Goal: Communication & Community: Answer question/provide support

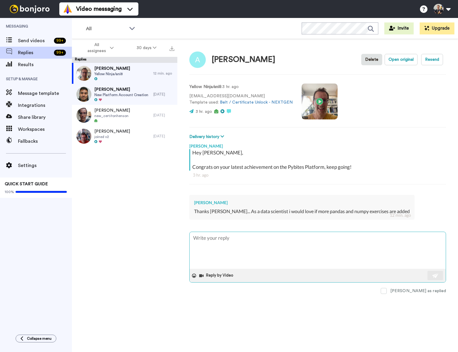
click at [236, 256] on textarea at bounding box center [318, 250] width 256 height 37
type textarea "N"
type textarea "x"
type textarea "Ni"
type textarea "x"
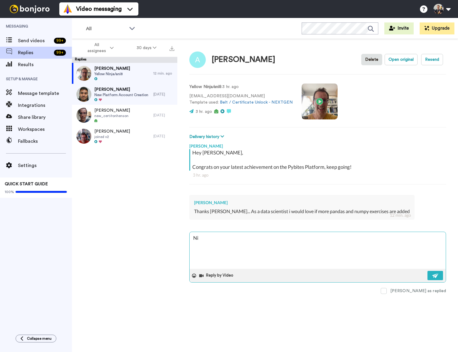
type textarea "Nic"
type textarea "x"
type textarea "Nice"
type textarea "x"
type textarea "Nice"
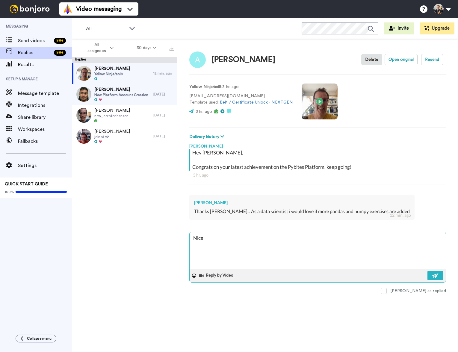
type textarea "x"
type textarea "Nice t"
type textarea "x"
type textarea "Nice to"
type textarea "x"
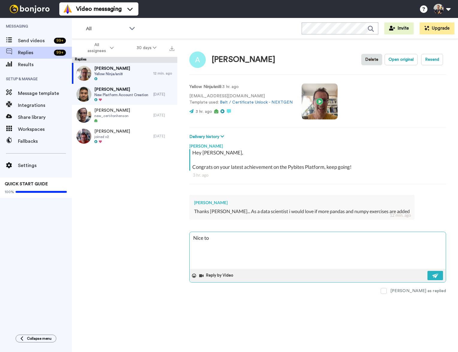
type textarea "Nice too"
type textarea "x"
type textarea "Nice tood"
type textarea "x"
type textarea "Nice tood"
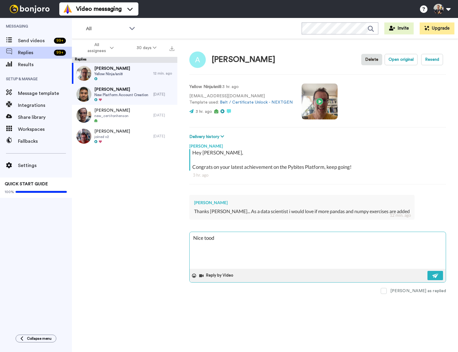
type textarea "x"
type textarea "Nice g"
type textarea "x"
type textarea "Nice go"
type textarea "x"
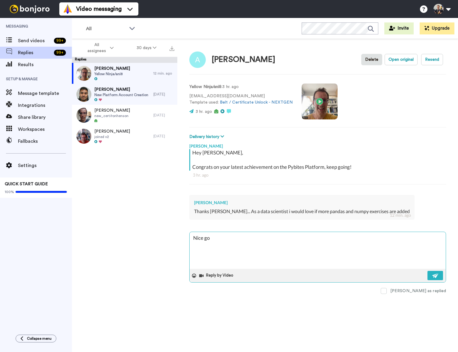
type textarea "Nice goo"
type textarea "x"
type textarea "Nice good"
type textarea "x"
type textarea "Nice good"
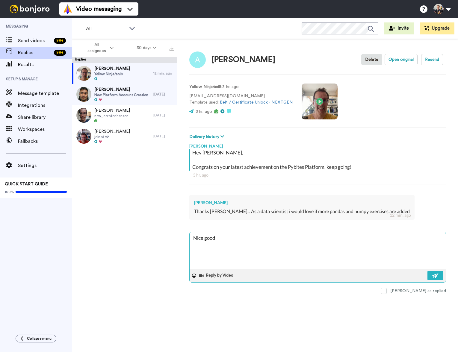
type textarea "x"
type textarea "Nice good t"
type textarea "x"
type textarea "Nice good to"
type textarea "x"
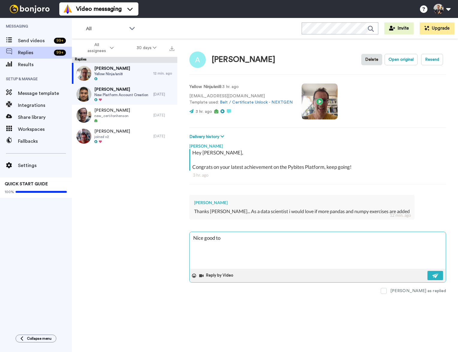
type textarea "Nice good to"
type textarea "x"
type textarea "Nice good to k"
type textarea "x"
type textarea "Nice good to kn"
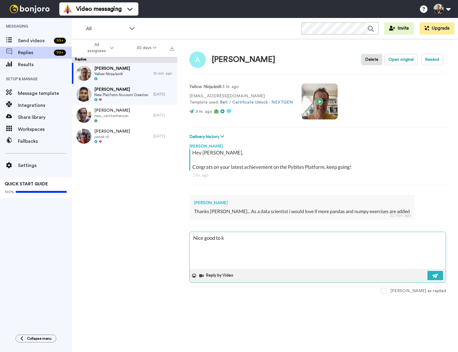
type textarea "x"
type textarea "Nice good to kno"
type textarea "x"
type textarea "Nice good to know"
type textarea "x"
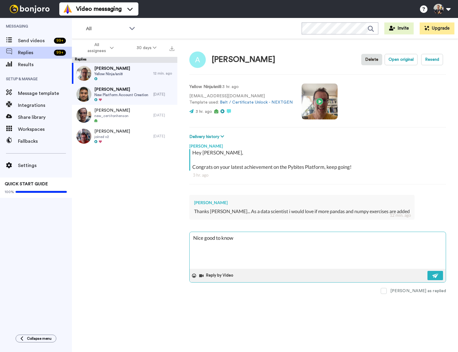
type textarea "Nice good to know."
type textarea "x"
type textarea "Nice good to know."
type textarea "x"
type textarea "Nice good to know. I"
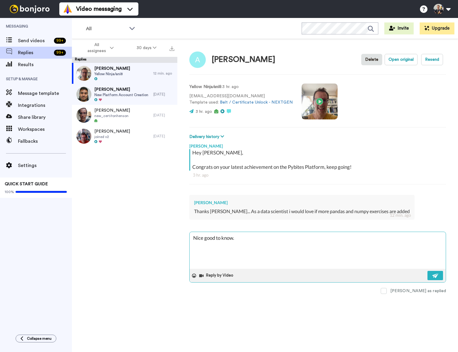
type textarea "x"
type textarea "Nice good to know. I"
type textarea "x"
type textarea "Nice good to know. I w"
type textarea "x"
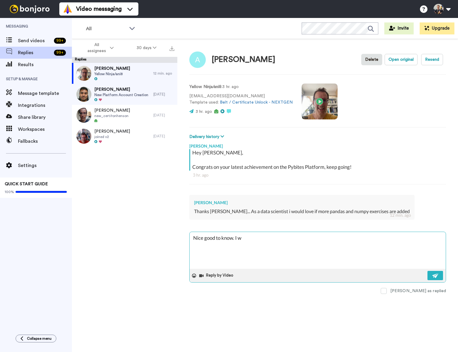
type textarea "Nice good to know. I wo"
type textarea "x"
type textarea "Nice good to know. I won"
type textarea "x"
type textarea "Nice good to know. I wond"
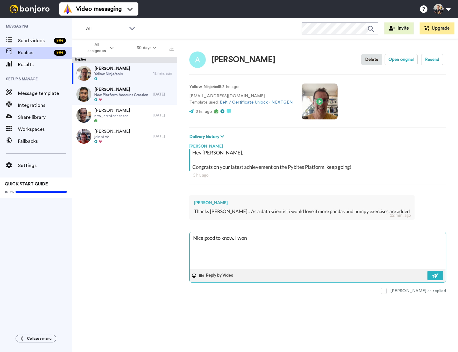
type textarea "x"
type textarea "Nice good to know. I wonde"
type textarea "x"
type textarea "Nice good to know. I wonder"
type textarea "x"
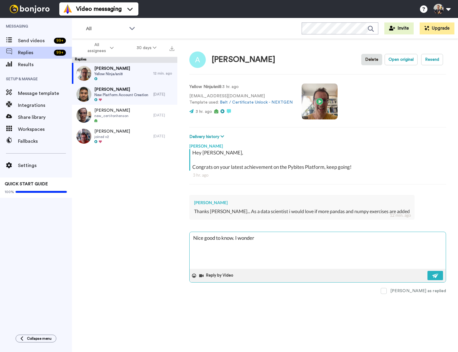
type textarea "Nice good to know. I wonder"
type textarea "x"
type textarea "Nice good to know. I wonder i"
type textarea "x"
type textarea "Nice good to know. I wonder if"
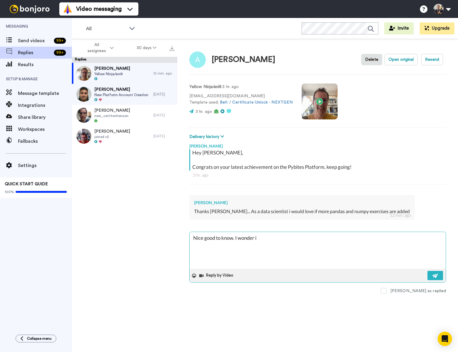
type textarea "x"
type textarea "Nice good to know. I wonder if"
type textarea "x"
type textarea "Nice good to know. I wonder if w"
type textarea "x"
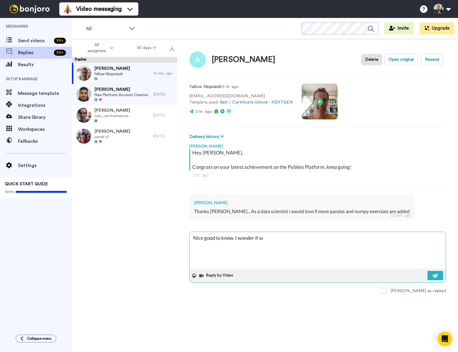
type textarea "Nice good to know. I wonder if we"
type textarea "x"
type textarea "Nice good to know. I wonder if we"
type textarea "x"
type textarea "Nice good to know. I wonder if we e"
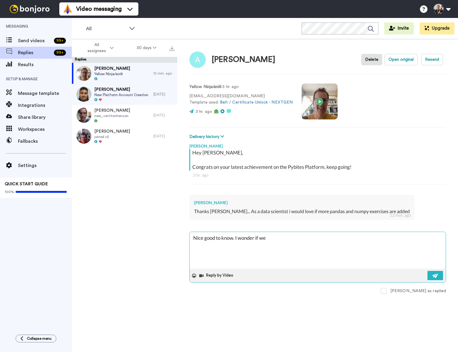
type textarea "x"
type textarea "Nice good to know. I wonder if we ev"
type textarea "x"
type textarea "Nice good to know. I wonder if we even"
type textarea "x"
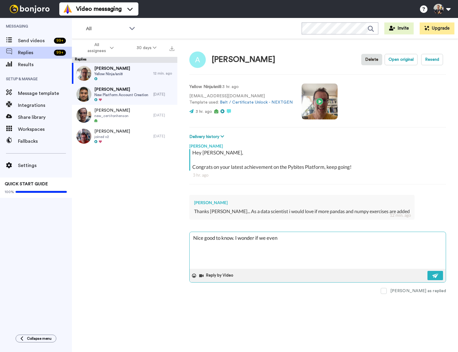
type textarea "Nice good to know. WI wonder if we even"
type textarea "x"
type textarea "Nice good to know. WeI wonder if we even"
type textarea "x"
type textarea "Nice good to know. We I wonder if we even"
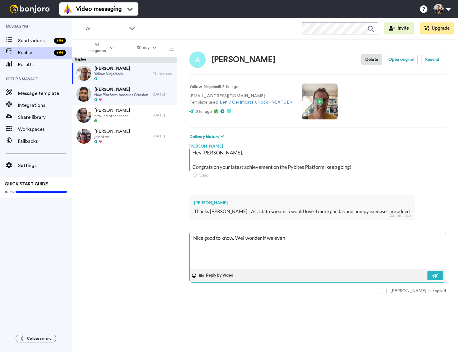
type textarea "x"
type textarea "Nice good to know. We dI wonder if we even"
type textarea "x"
type textarea "Nice good to know. We doI wonder if we even"
type textarea "x"
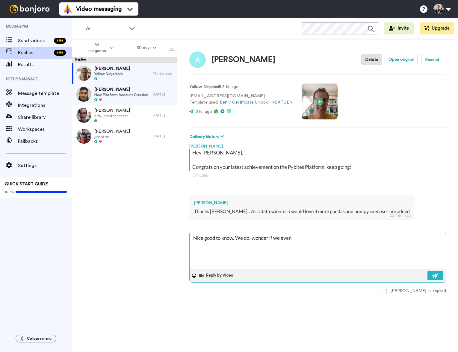
type textarea "Nice good to know. We do I wonder if we even"
type textarea "x"
type textarea "Nice good to know. We do hI wonder if we even"
type textarea "x"
type textarea "Nice good to know. We do haI wonder if we even"
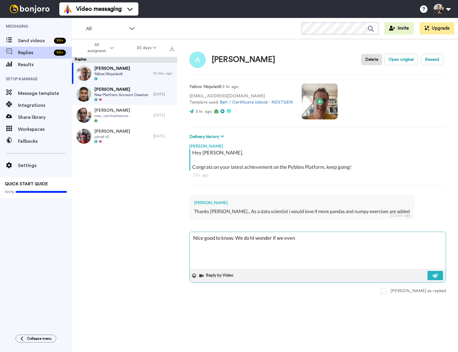
type textarea "x"
type textarea "Nice good to know. We do havI wonder if we even"
type textarea "x"
type textarea "Nice good to know. We do haveI wonder if we even"
type textarea "x"
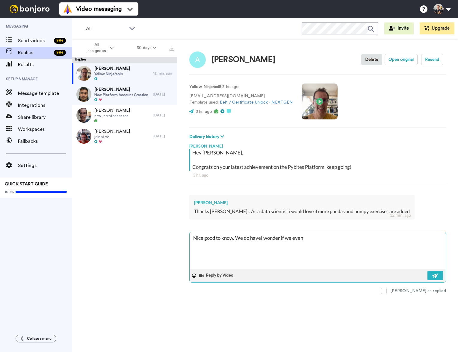
type textarea "Nice good to know. We do have I wonder if we even"
type textarea "x"
type textarea "Nice good to know. We do have sI wonder if we even"
type textarea "x"
type textarea "Nice good to know. We do have soI wonder if we even"
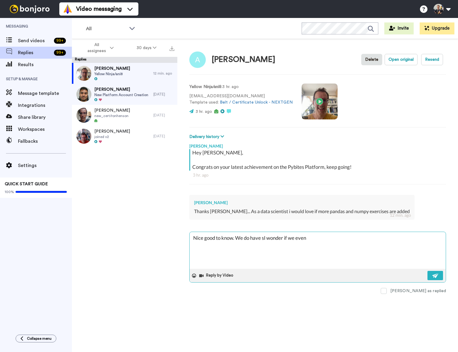
type textarea "x"
type textarea "Nice good to know. We do have somI wonder if we even"
type textarea "x"
type textarea "Nice good to know. We do have someI wonder if we even"
type textarea "x"
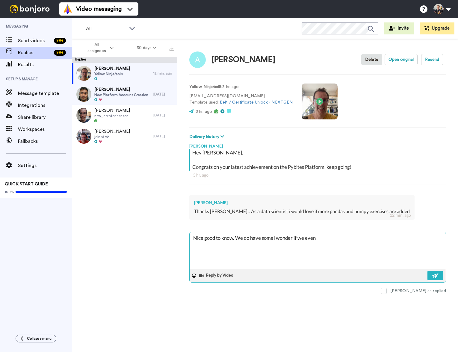
type textarea "Nice good to know. We do have some,I wonder if we even"
type textarea "x"
type textarea "Nice good to know. We do have some, I wonder if we even"
type textarea "x"
type textarea "Nice good to know. We do have some, bI wonder if we even"
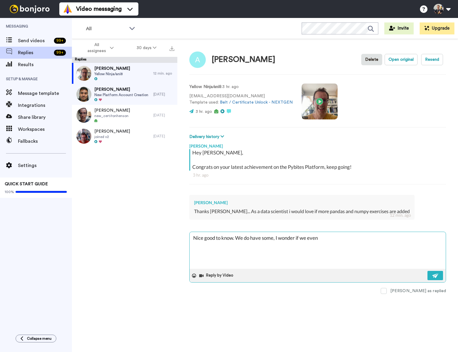
type textarea "x"
type textarea "Nice good to know. We do have some, [PERSON_NAME] wonder if we even"
type textarea "x"
type textarea "Nice good to know. We do have some, butI wonder if we even"
type textarea "x"
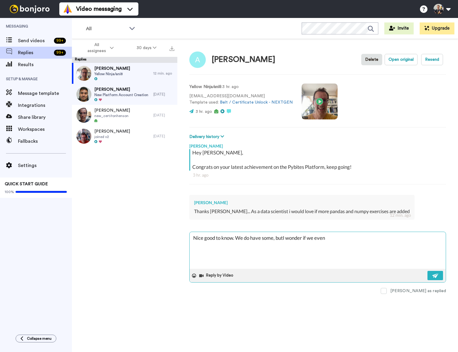
type textarea "Nice good to know. We do have some, but I wonder if we even"
type textarea "x"
type textarea "Nice good to know. We do have some, but cI wonder if we even"
type textarea "x"
type textarea "Nice good to know. We do have some, but caI wonder if we even"
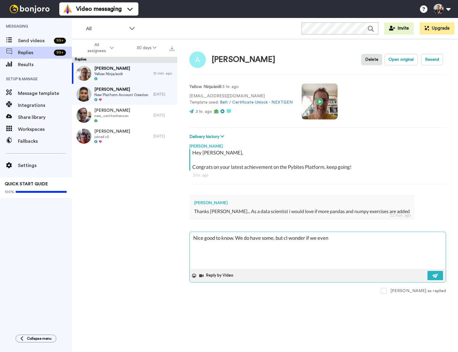
type textarea "x"
type textarea "Nice good to know. We do have some, but canI wonder if we even"
type textarea "x"
type textarea "Nice good to know. We do have some, but can I wonder if we even"
type textarea "x"
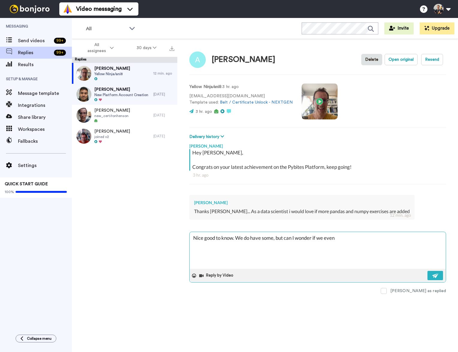
type textarea "Nice good to know. We do have some, but can pI wonder if we even"
type textarea "x"
type textarea "Nice good to know. We do have some, but can prI wonder if we even"
type textarea "x"
type textarea "Nice good to know. We do have some, but can proI wonder if we even"
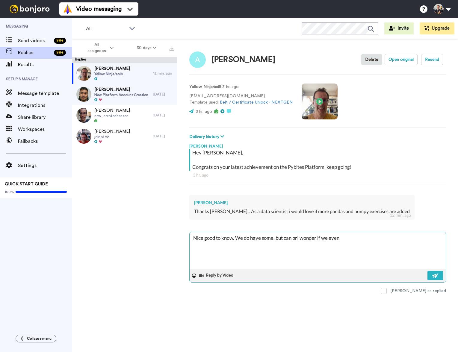
type textarea "x"
type textarea "Nice good to know. We do have some, but can probI wonder if we even"
type textarea "x"
type textarea "Nice good to know. We do have some, but can probaI wonder if we even"
type textarea "x"
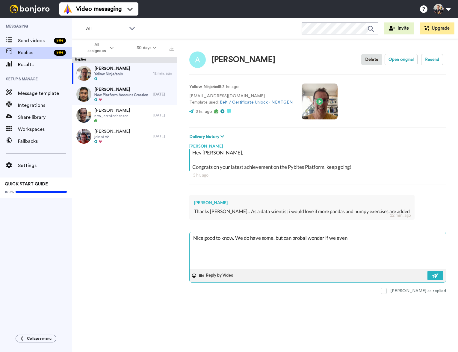
type textarea "Nice good to know. We do have some, but can probabI wonder if we even"
type textarea "x"
type textarea "Nice good to know. We do have some, but can probablI wonder if we even"
type textarea "x"
type textarea "Nice good to know. We do have some, but can probablyI wonder if we even"
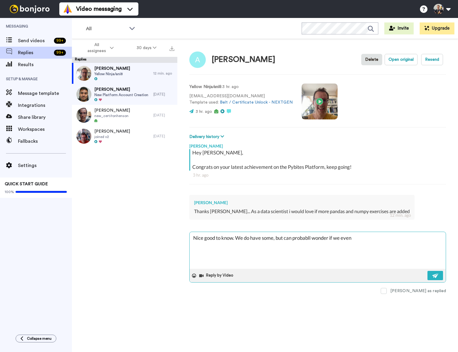
type textarea "x"
type textarea "Nice good to know. We do have some, but can probably I wonder if we even"
type textarea "x"
type textarea "Nice good to know. We do have some, but can probably dI wonder if we even"
type textarea "x"
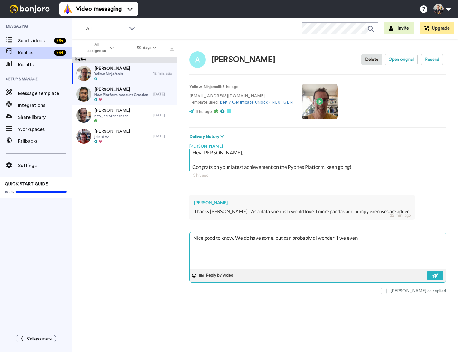
type textarea "Nice good to know. We do have some, but can probably doI wonder if we even"
type textarea "Nice good to know. We do have some, but can probably do I wonder if we even"
type textarea "x"
type textarea "Nice good to know. We do have some, but can probably do mI wonder if we even"
type textarea "x"
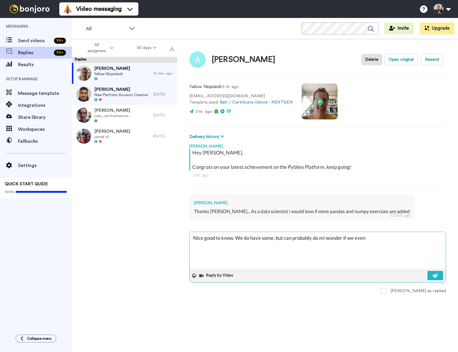
type textarea "Nice good to know. We do have some, but can probably do moI wonder if we even"
type textarea "x"
type textarea "Nice good to know. We do have some, but can probably do morI wonder if we even"
type textarea "x"
type textarea "Nice good to know. We do have some, but can probably do moreI wonder if we even"
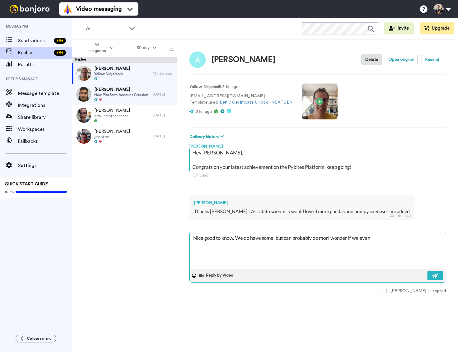
type textarea "x"
type textarea "Nice good to know. We do have some, but can probably do more.I wonder if we even"
type textarea "x"
type textarea "Nice good to know. We do have some, but can probably do more. I wonder if we ev…"
type textarea "x"
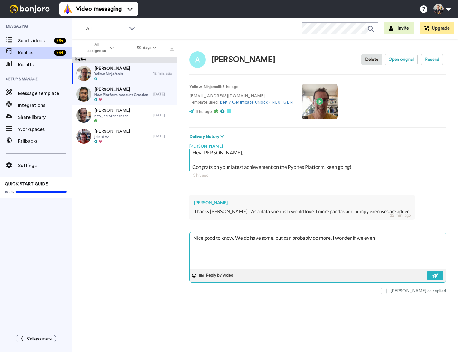
type textarea "Nice good to know. We do have some, but can probably do more. I wonder if we ev…"
type textarea "x"
type textarea "Nice good to know. We do have some, but can probably do more. I wonder if we ev…"
type textarea "x"
type textarea "Nice good to know. We do have some, but can probably do more. I wonder if we ev…"
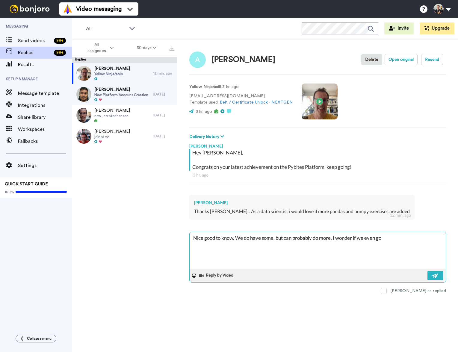
type textarea "x"
type textarea "Nice good to know. We do have some, but can probably do more. I wonder if we ev…"
type textarea "x"
type textarea "Nice good to know. We do have some, but can probably do more. I wonder if we ev…"
type textarea "x"
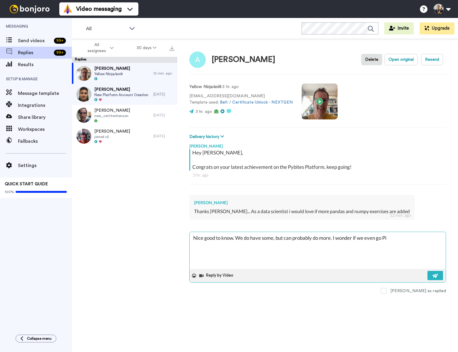
type textarea "Nice good to know. We do have some, but can probably do more. I wonder if we ev…"
type textarea "x"
type textarea "Nice good to know. We do have some, but can probably do more. I wonder if we ev…"
type textarea "x"
type textarea "Nice good to know. We do have some, but can probably do more. I wonder if we ev…"
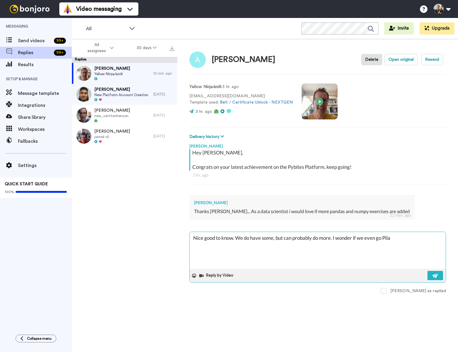
type textarea "x"
type textarea "Nice good to know. We do have some, but can probably do more. I wonder if we ev…"
type textarea "x"
type textarea "Nice good to know. We do have some, but can probably do more. I wonder if we ev…"
type textarea "x"
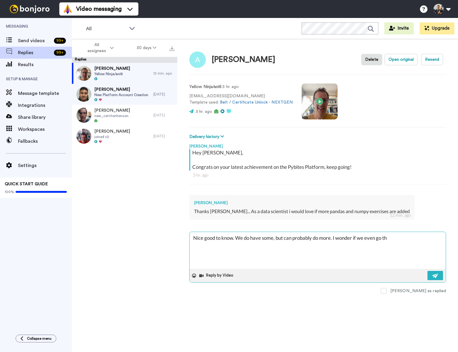
type textarea "Nice good to know. We do have some, but can probably do more. I wonder if we ev…"
type textarea "x"
type textarea "Nice good to know. We do have some, but can probably do more. I wonder if we ev…"
type textarea "x"
type textarea "Nice good to know. We do have some, but can probably do more. I wonder if we ev…"
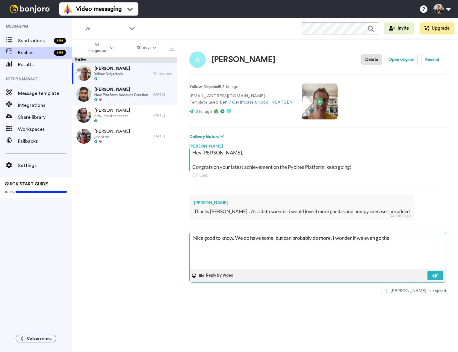
type textarea "x"
type textarea "Nice good to know. We do have some, but can probably do more. I wonder if we ev…"
type textarea "x"
type textarea "Nice good to know. We do have some, but can probably do more. I wonder if we ev…"
type textarea "x"
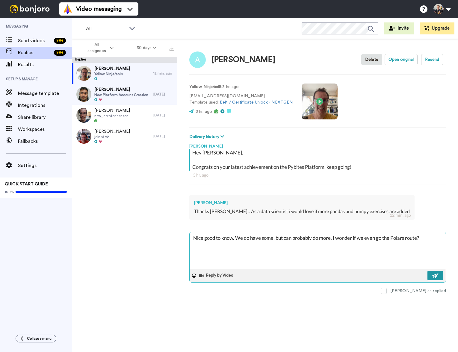
click at [436, 277] on img at bounding box center [435, 276] width 7 height 5
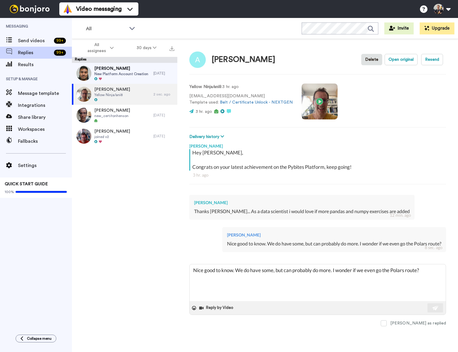
click at [36, 52] on span "Replies" at bounding box center [35, 52] width 34 height 7
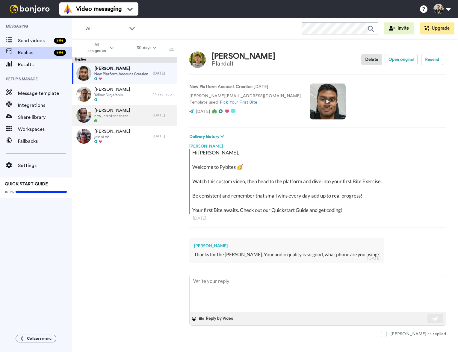
click at [124, 114] on span "new_cert/ronhenson" at bounding box center [112, 116] width 36 height 5
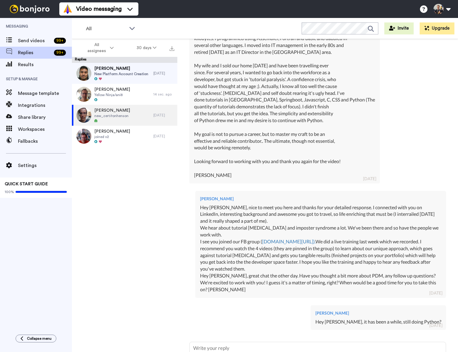
scroll to position [236, 0]
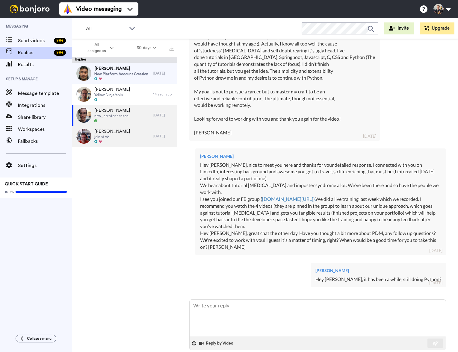
click at [132, 133] on div "[PERSON_NAME] joined v2" at bounding box center [113, 136] width 82 height 21
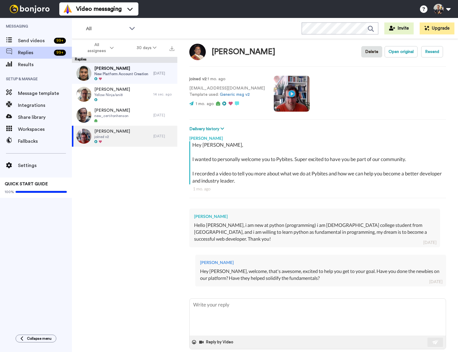
scroll to position [7, 0]
click at [281, 301] on textarea at bounding box center [318, 317] width 256 height 37
type textarea "x"
type textarea "H"
type textarea "x"
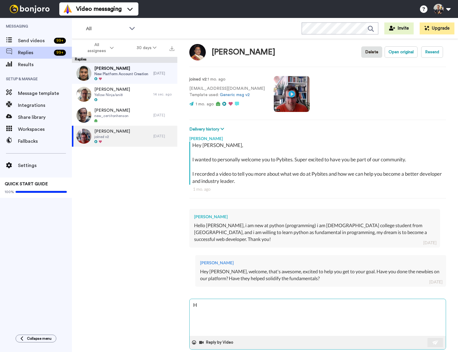
type textarea "He"
type textarea "x"
type textarea "Hey"
type textarea "x"
type textarea "Hey"
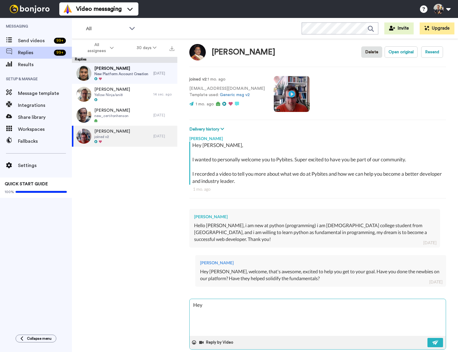
type textarea "x"
type textarea "Hey A"
type textarea "x"
type textarea "Hey Ar"
type textarea "x"
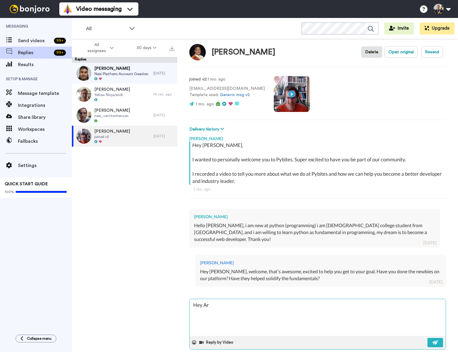
type textarea "Hey Arn"
type textarea "x"
type textarea "Hey Arno"
type textarea "x"
type textarea "Hey Arnol"
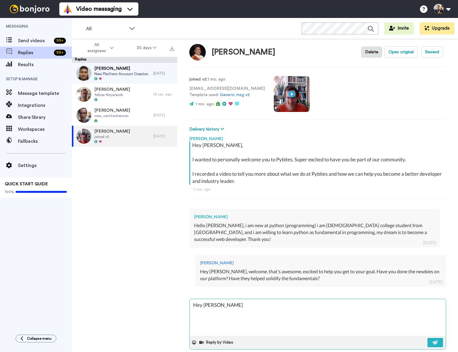
type textarea "x"
type textarea "Hey Arnold"
type textarea "x"
type textarea "Hey Arnold,"
type textarea "x"
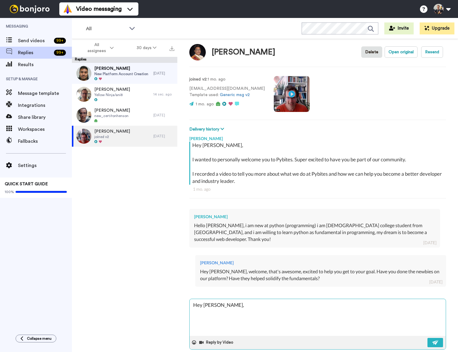
type textarea "Hey Arnold,"
type textarea "x"
type textarea "Hey Arnold, s"
type textarea "x"
type textarea "Hey Arnold, st"
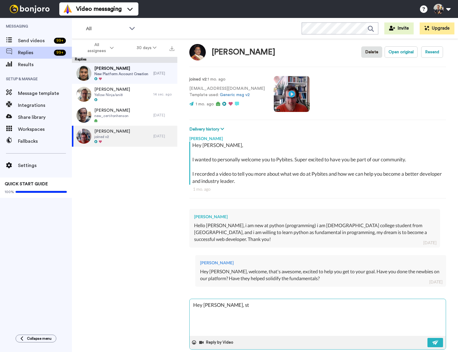
type textarea "x"
type textarea "Hey Arnold, sti"
type textarea "x"
type textarea "Hey Arnold, stil"
type textarea "x"
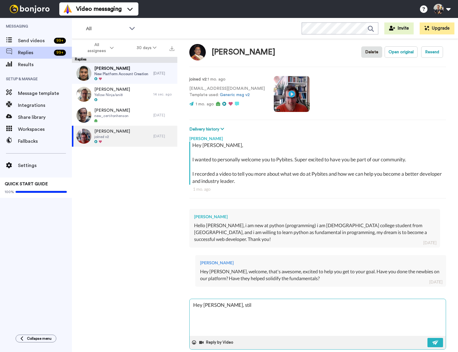
type textarea "Hey Arnold, still"
type textarea "x"
type textarea "Hey Arnold, still"
type textarea "x"
type textarea "Hey Arnold, still m"
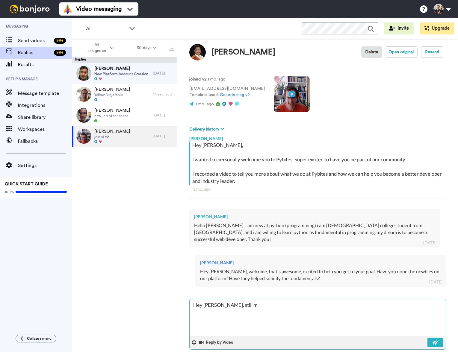
type textarea "x"
type textarea "Hey Arnold, still ma"
type textarea "x"
type textarea "Hey Arnold, still mak"
type textarea "x"
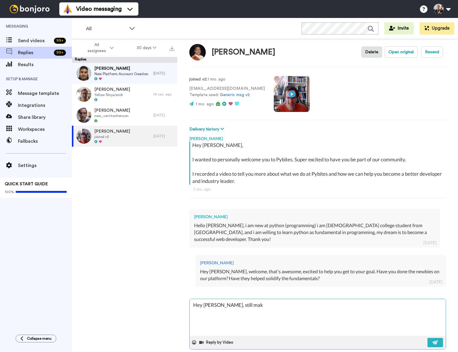
type textarea "Hey Arnold, still maki"
type textarea "x"
type textarea "Hey Arnold, still makin"
type textarea "x"
type textarea "Hey Arnold, still making"
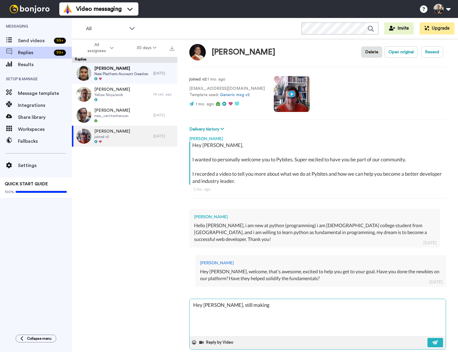
type textarea "x"
type textarea "Hey Arnold, still making"
type textarea "x"
type textarea "Hey Arnold, still making p"
type textarea "x"
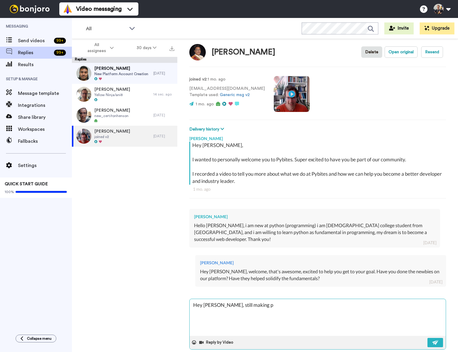
type textarea "Hey Arnold, still making pr"
type textarea "x"
type textarea "Hey Arnold, still making pro"
type textarea "x"
type textarea "Hey Arnold, still making prog"
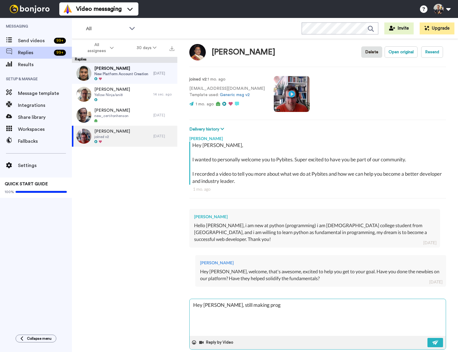
type textarea "x"
type textarea "Hey Arnold, still making progr"
type textarea "x"
type textarea "Hey Arnold, still making progre"
type textarea "x"
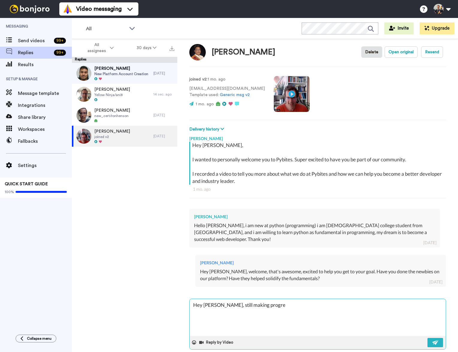
type textarea "Hey Arnold, still making progres"
type textarea "x"
type textarea "Hey Arnold, still making progress"
type textarea "x"
type textarea "Hey Arnold, still making progress"
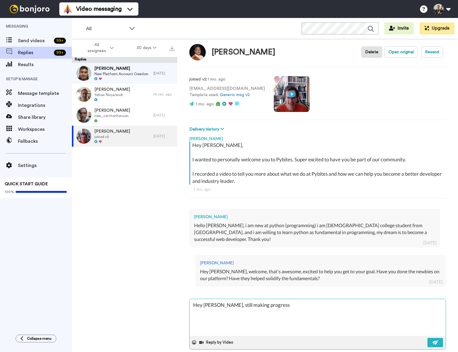
type textarea "x"
type textarea "Hey Arnold, still making progress o"
type textarea "x"
type textarea "Hey Arnold, still making progress on"
type textarea "x"
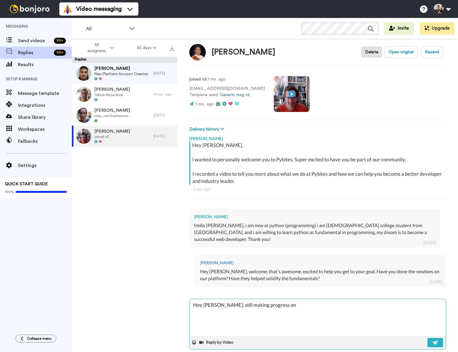
type textarea "Hey Arnold, still making progress on"
type textarea "x"
type textarea "Hey Arnold, still making progress on o"
type textarea "x"
type textarea "Hey Arnold, still making progress on ou"
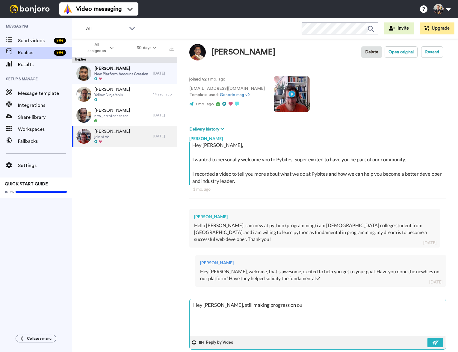
type textarea "x"
type textarea "Hey Arnold, still making progress on our"
type textarea "x"
type textarea "Hey Arnold, still making progress on our"
type textarea "x"
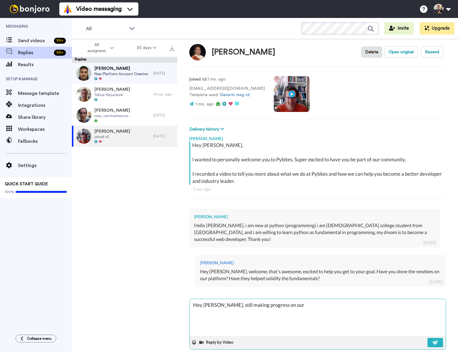
type textarea "Hey Arnold, still making progress on our p"
type textarea "x"
type textarea "Hey Arnold, still making progress on our pl"
type textarea "x"
type textarea "Hey Arnold, still making progress on our pla"
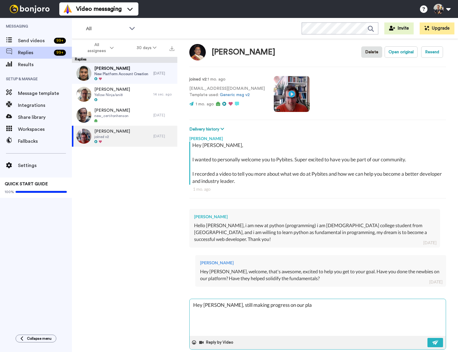
type textarea "x"
type textarea "Hey Arnold, still making progress on our plat"
type textarea "x"
type textarea "Hey Arnold, still making progress on our platf"
type textarea "x"
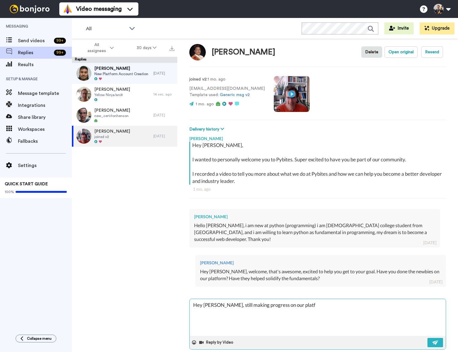
type textarea "Hey Arnold, still making progress on our platfo"
type textarea "x"
type textarea "Hey Arnold, still making progress on our platfor"
type textarea "x"
type textarea "Hey Arnold, still making progress on our platform"
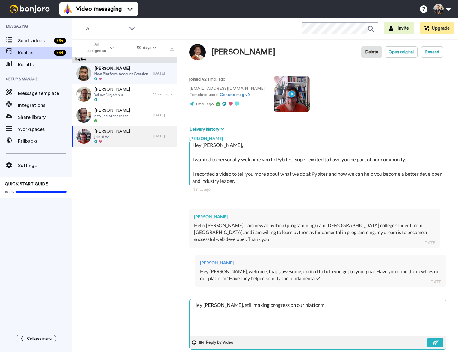
type textarea "x"
type textarea "Hey Arnold, still making progress on our platform?"
click at [437, 338] on button at bounding box center [436, 342] width 16 height 9
type textarea "x"
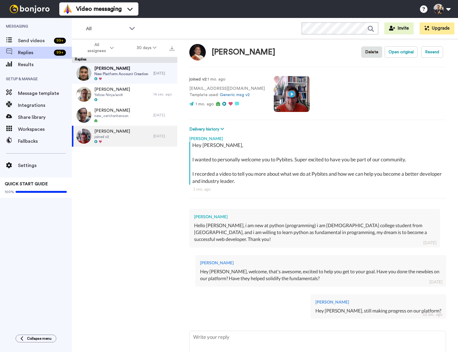
type textarea "x"
